Goal: Information Seeking & Learning: Learn about a topic

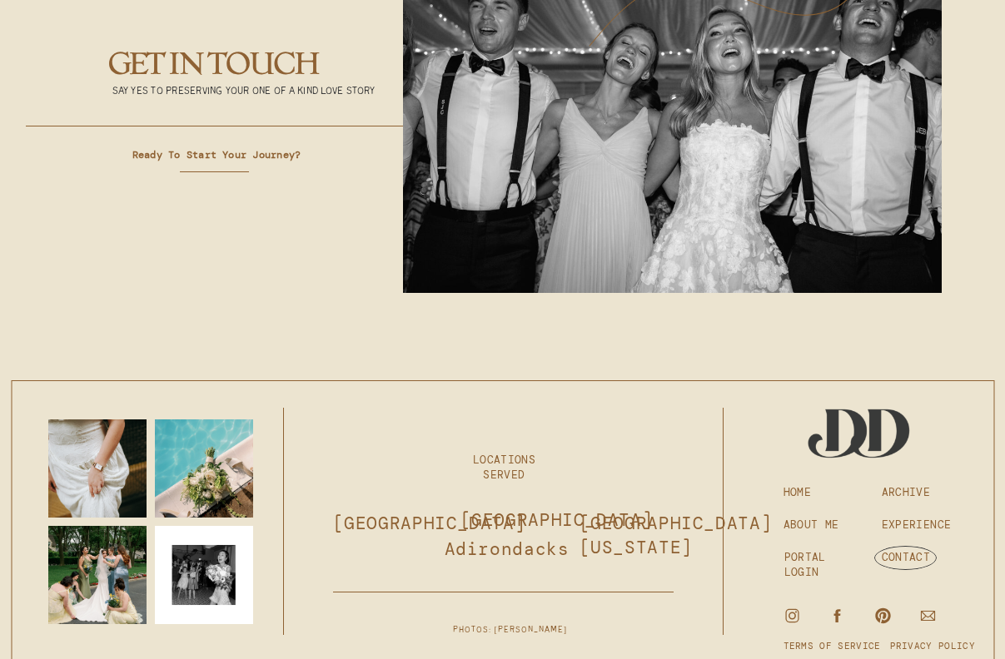
scroll to position [6246, 0]
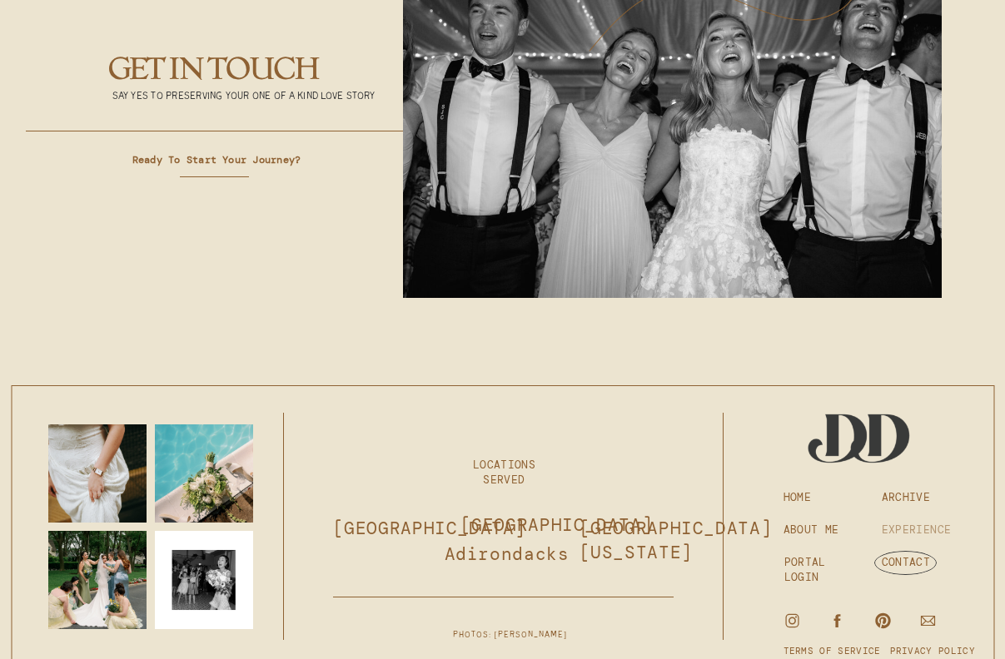
click at [908, 535] on h3 "EXPERIENCE" at bounding box center [920, 530] width 76 height 15
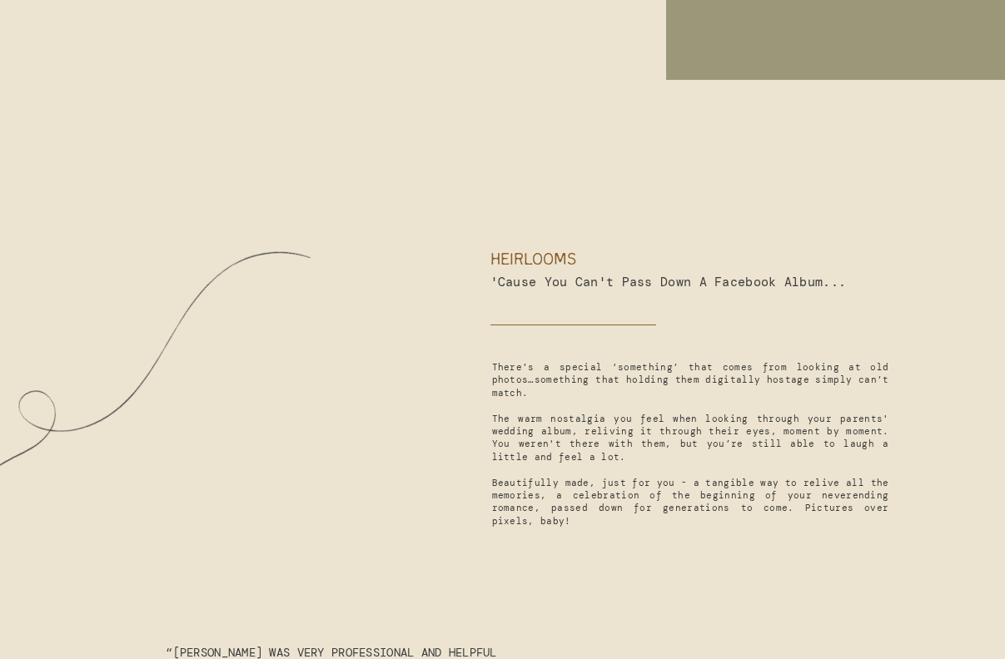
scroll to position [6256, 0]
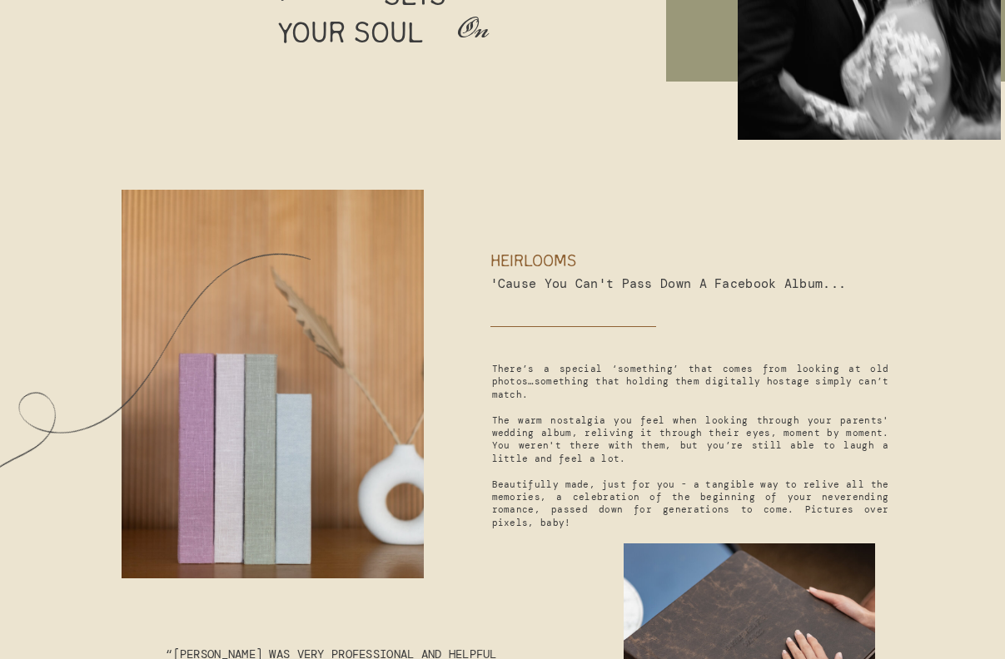
click at [732, 285] on h3 "'Cause you can't pass down a Facebook album..." at bounding box center [676, 285] width 372 height 20
drag, startPoint x: 516, startPoint y: 251, endPoint x: 534, endPoint y: 301, distance: 53.7
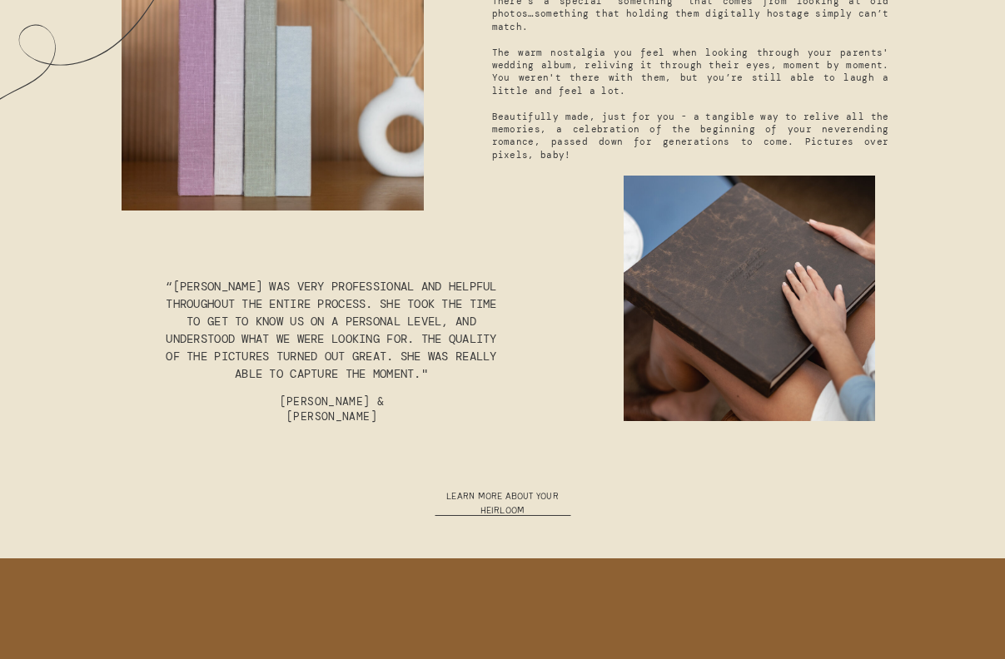
scroll to position [6627, 0]
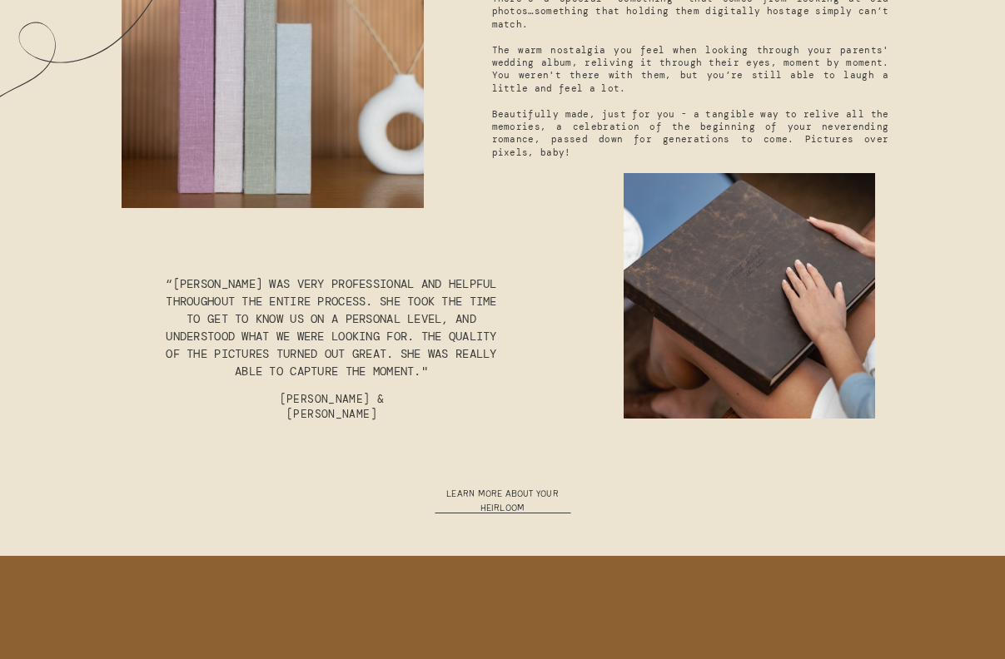
click at [492, 495] on h3 "learn more about your heirloom" at bounding box center [503, 496] width 150 height 17
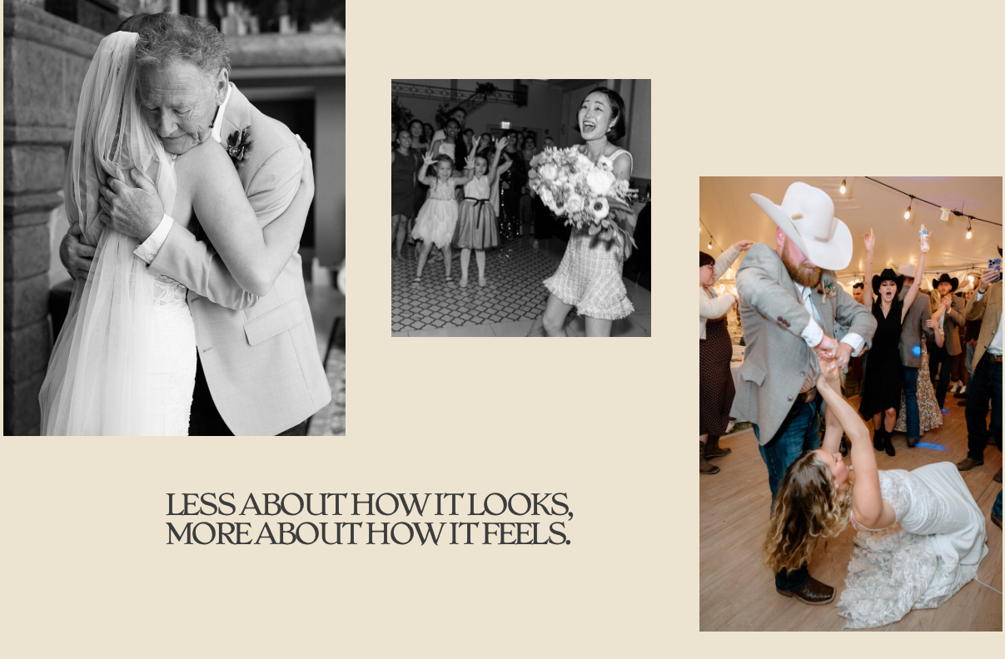
scroll to position [0, 0]
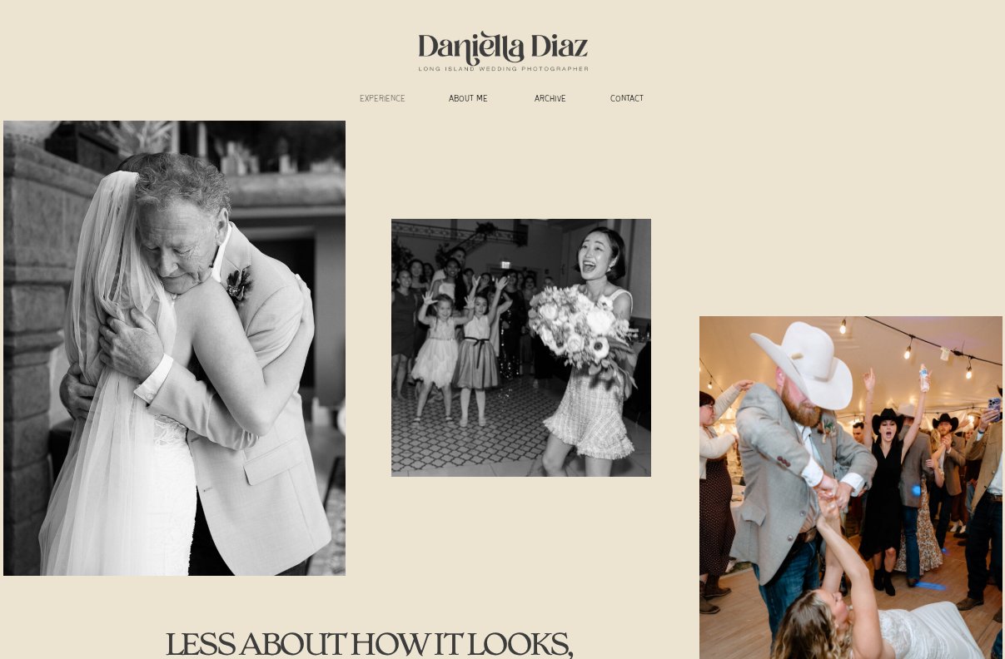
click at [381, 101] on h3 "experience" at bounding box center [383, 100] width 62 height 12
click at [382, 97] on h3 "experience" at bounding box center [383, 100] width 62 height 12
click at [484, 101] on h3 "ABOUT ME" at bounding box center [469, 100] width 62 height 12
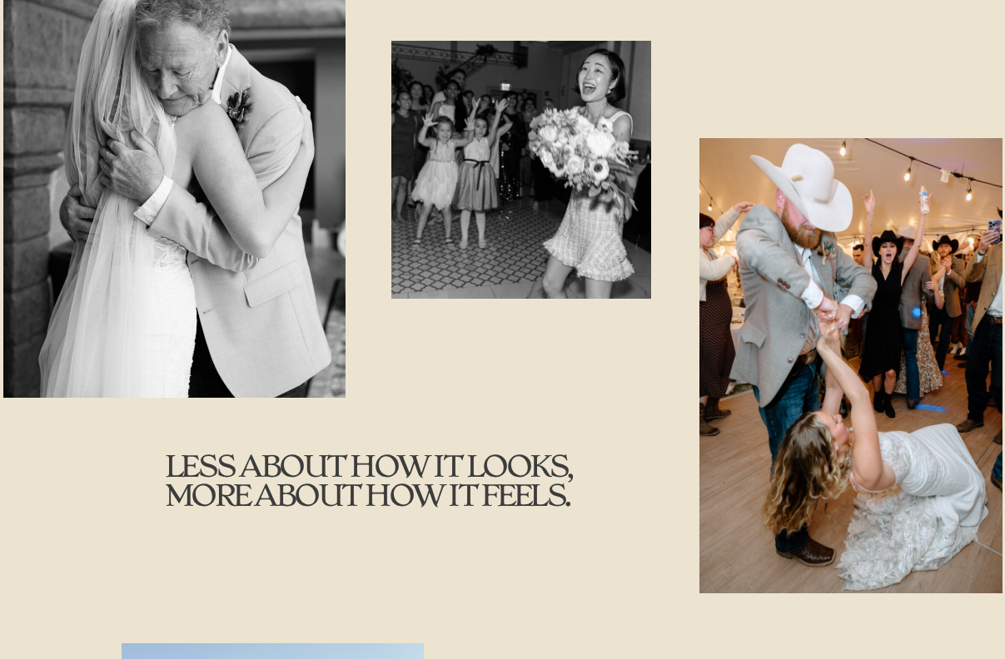
scroll to position [214, 0]
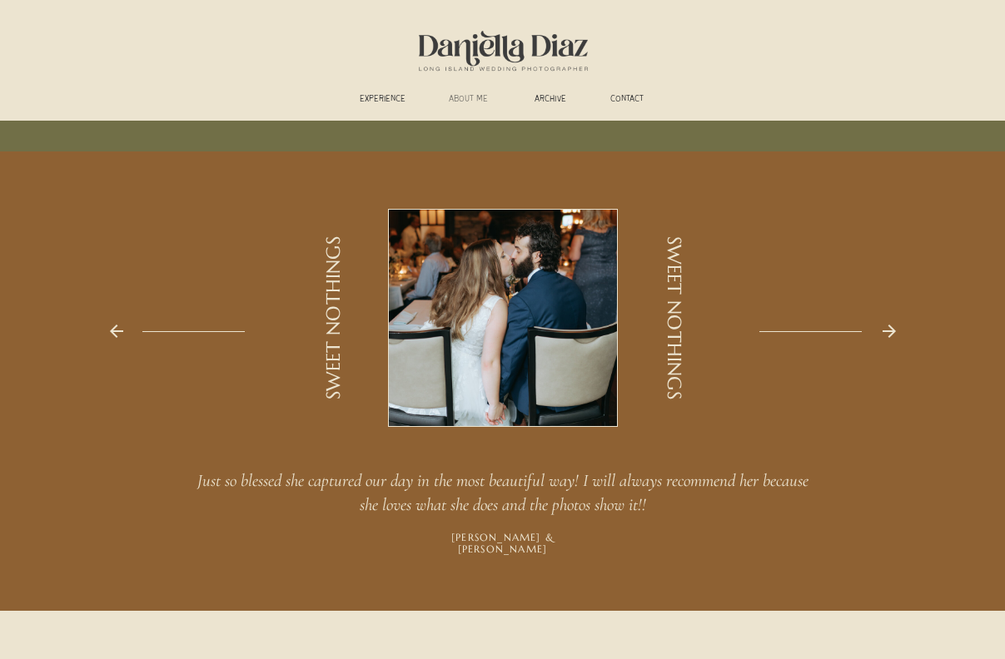
scroll to position [1523, 0]
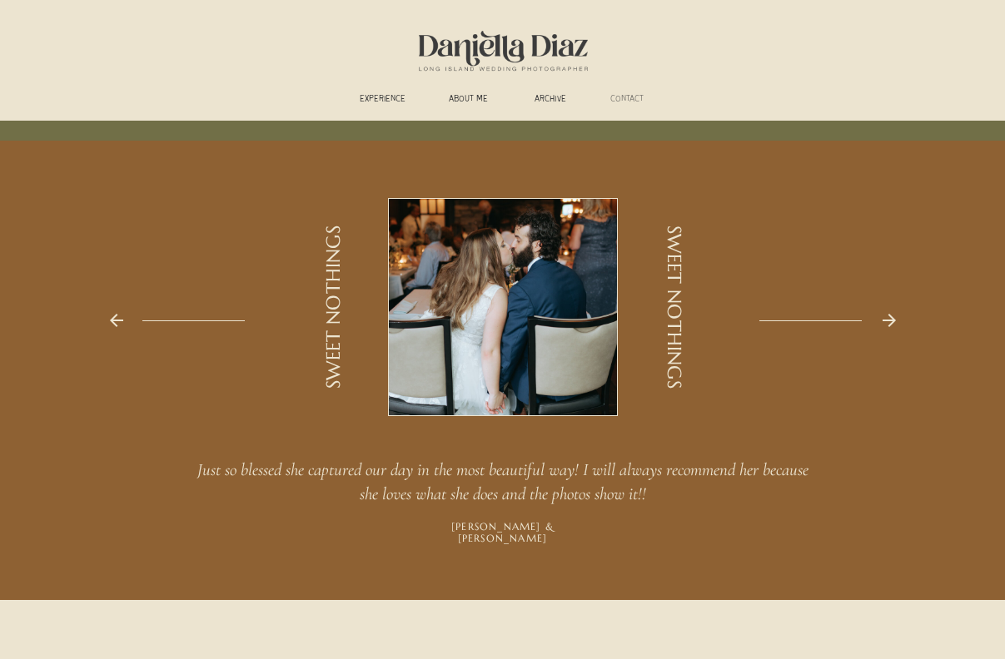
click at [634, 102] on h3 "CONTACT" at bounding box center [627, 100] width 52 height 12
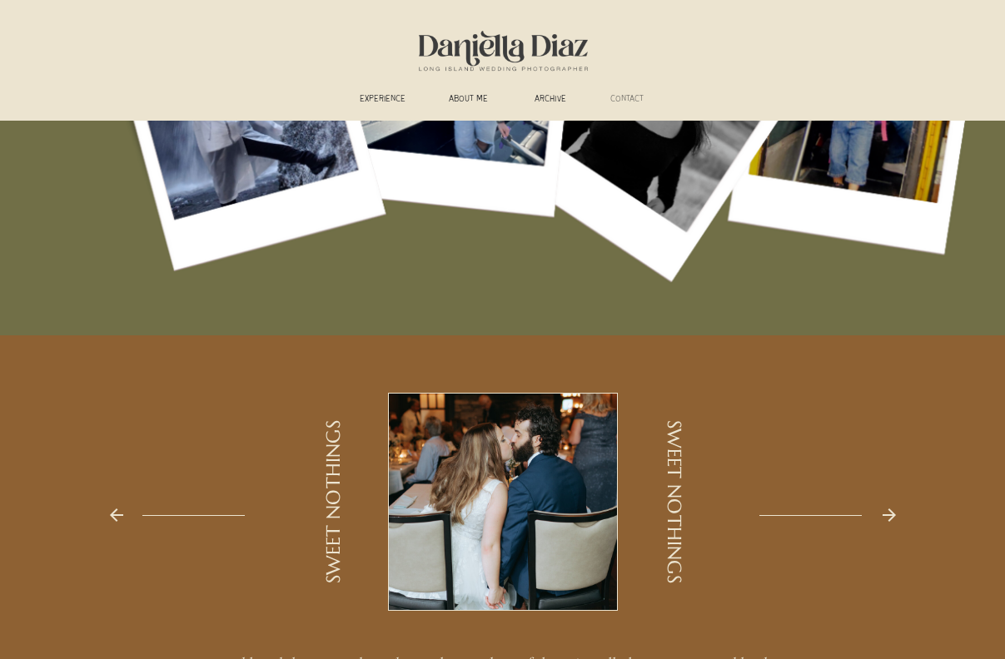
scroll to position [1140, 0]
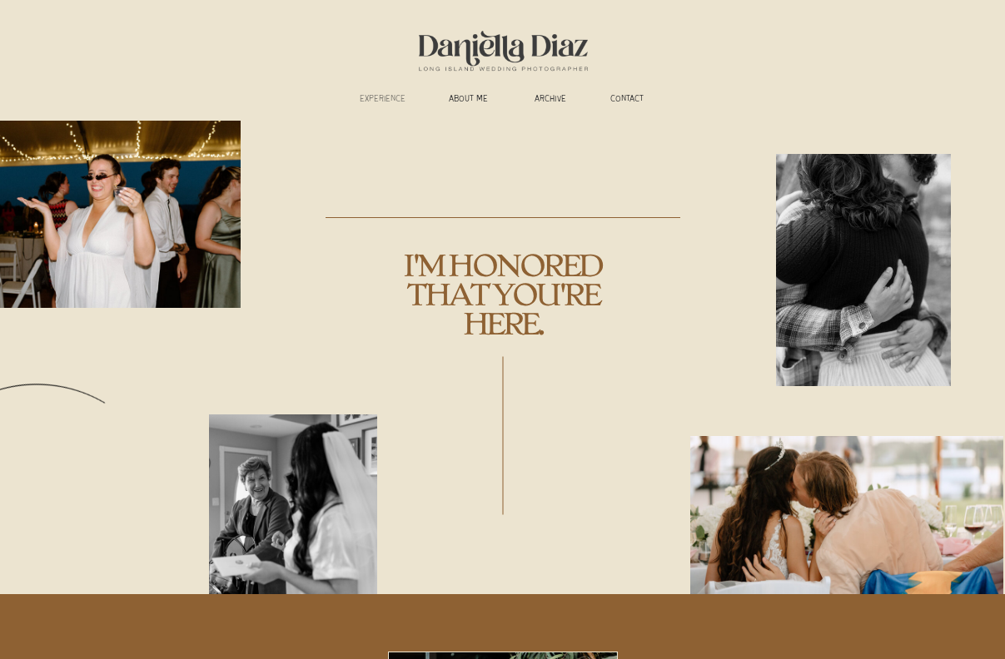
click at [401, 102] on h3 "experience" at bounding box center [383, 100] width 62 height 12
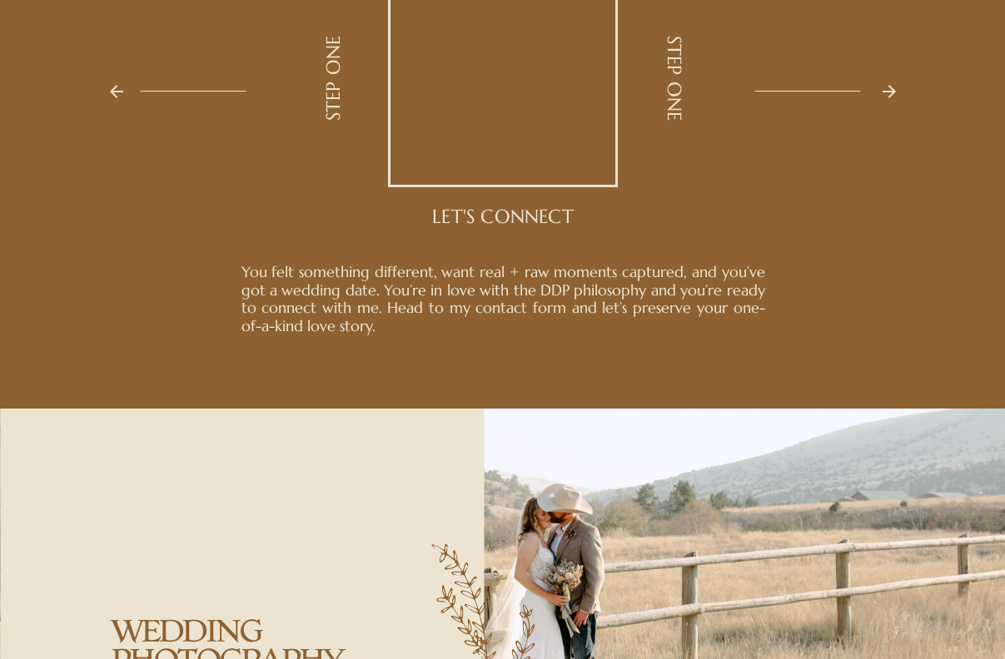
scroll to position [2712, 0]
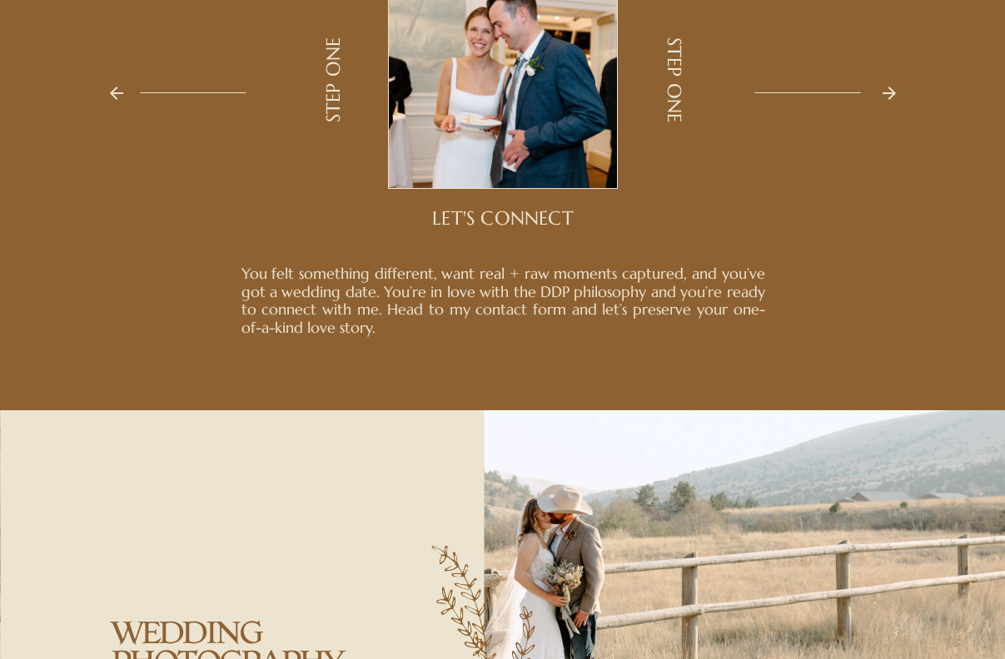
click at [898, 96] on icon at bounding box center [889, 93] width 20 height 20
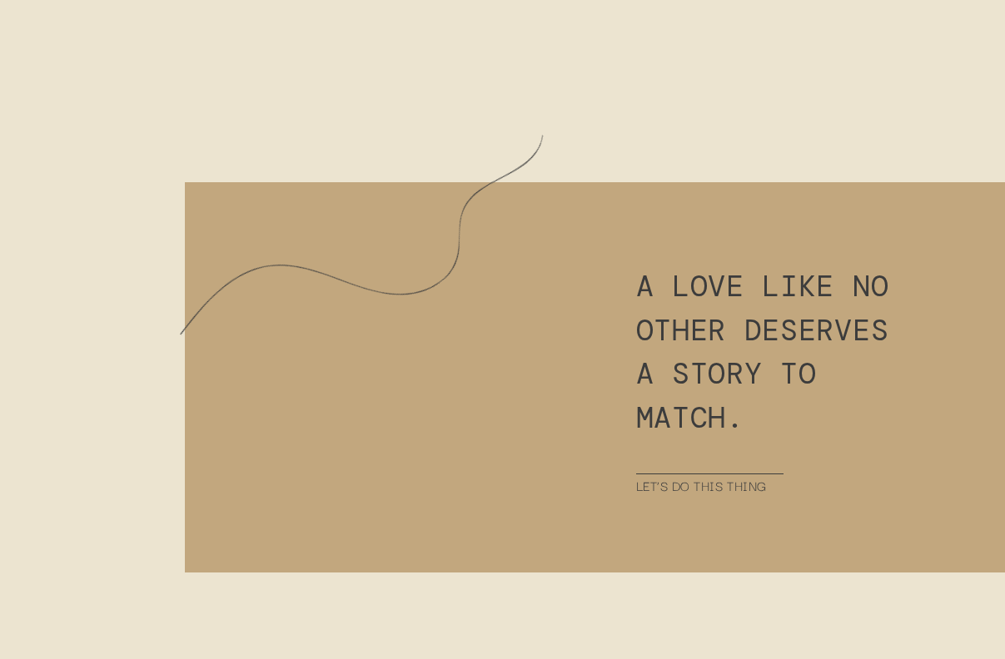
scroll to position [8583, 0]
